Goal: Find specific page/section: Find specific page/section

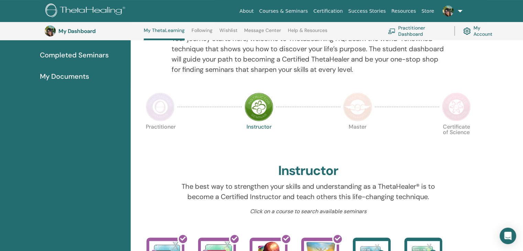
scroll to position [52, 0]
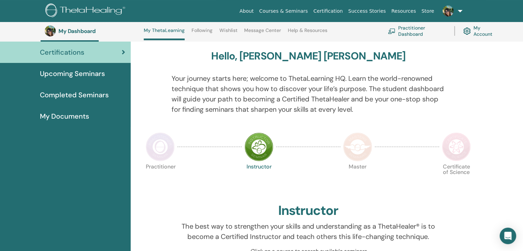
click at [154, 150] on img at bounding box center [160, 146] width 29 height 29
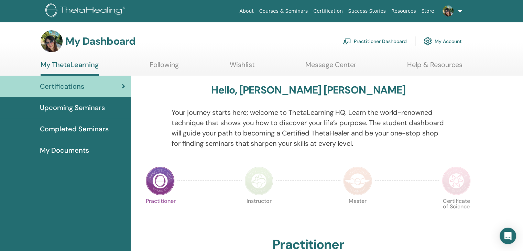
click at [251, 189] on img at bounding box center [258, 180] width 29 height 29
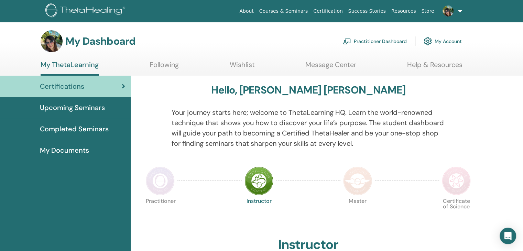
click at [46, 42] on img at bounding box center [52, 41] width 22 height 22
click at [256, 8] on link "About" at bounding box center [247, 11] width 20 height 13
